Goal: Information Seeking & Learning: Understand process/instructions

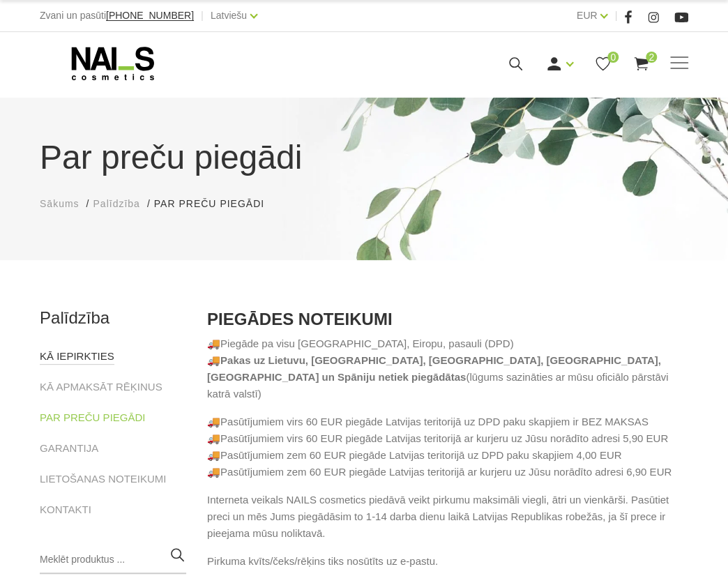
click at [77, 361] on link "KĀ IEPIRKTIES" at bounding box center [77, 356] width 75 height 17
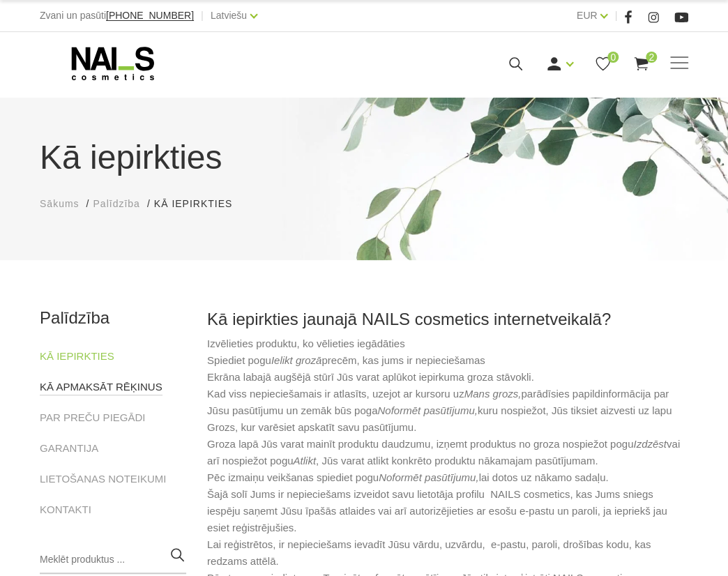
click at [112, 384] on link "KĀ APMAKSĀT RĒĶINUS" at bounding box center [101, 387] width 123 height 17
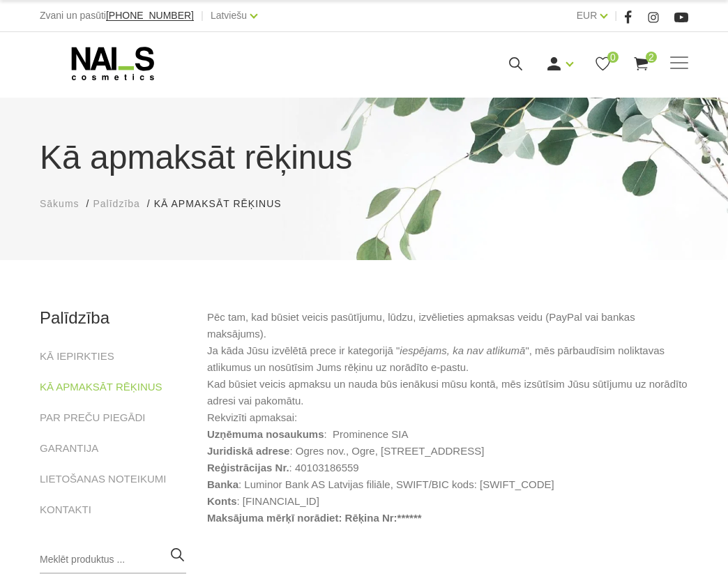
scroll to position [63, 0]
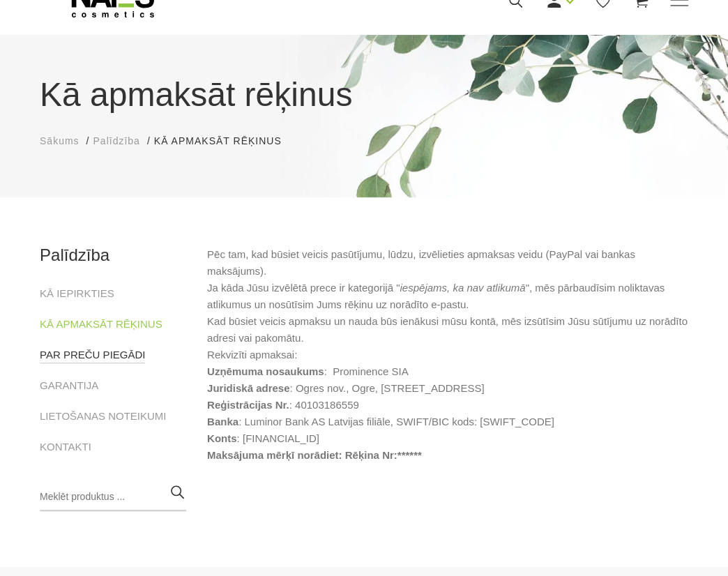
click at [98, 353] on link "PAR PREČU PIEGĀDI" at bounding box center [92, 355] width 105 height 17
